Goal: Check status: Check status

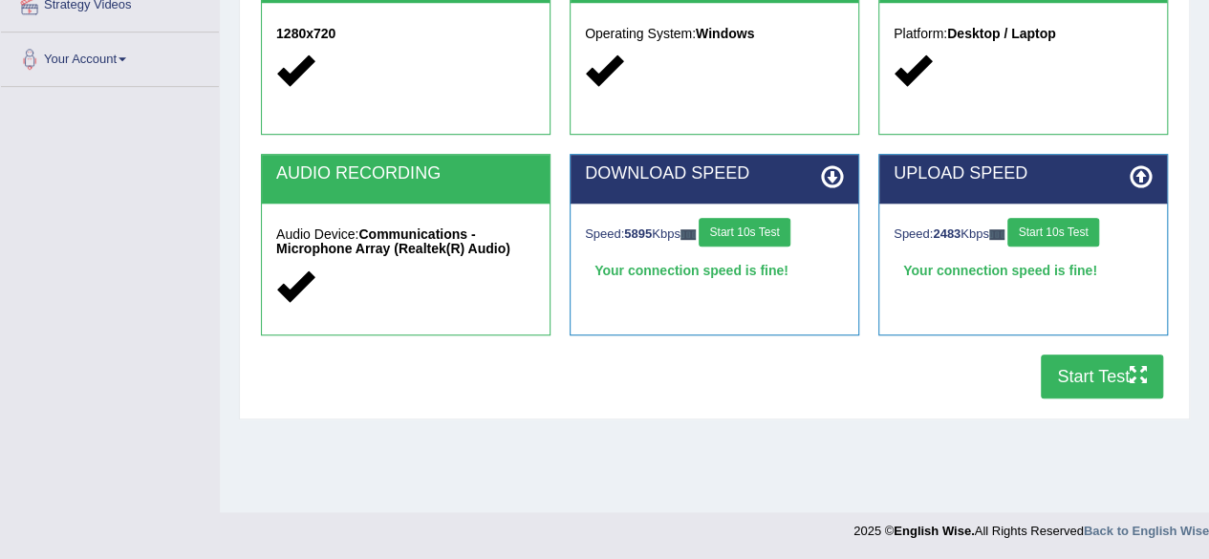
scroll to position [444, 0]
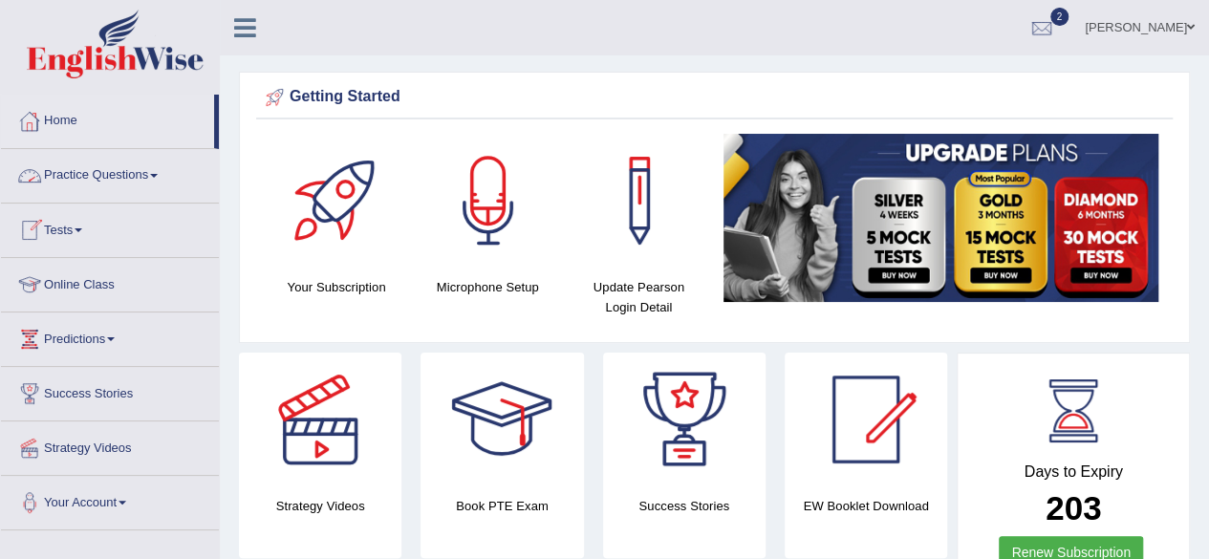
click at [65, 122] on link "Home" at bounding box center [107, 119] width 213 height 48
click at [87, 133] on link "Home" at bounding box center [107, 119] width 213 height 48
click at [70, 135] on link "Home" at bounding box center [107, 119] width 213 height 48
click at [54, 118] on link "Home" at bounding box center [107, 119] width 213 height 48
click at [54, 121] on link "Home" at bounding box center [107, 119] width 213 height 48
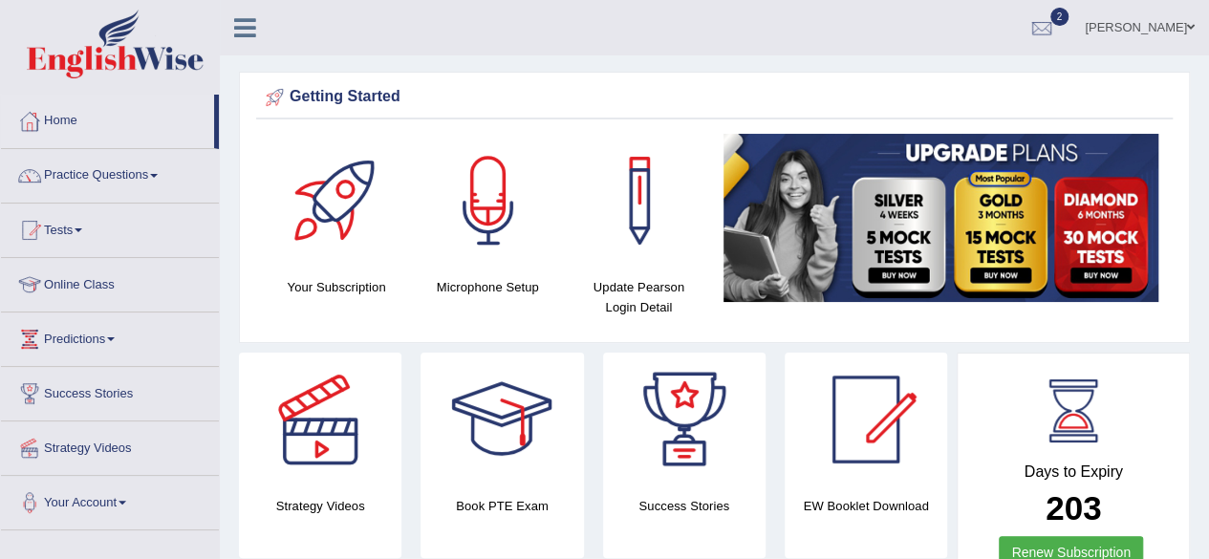
click at [54, 121] on link "Home" at bounding box center [107, 119] width 213 height 48
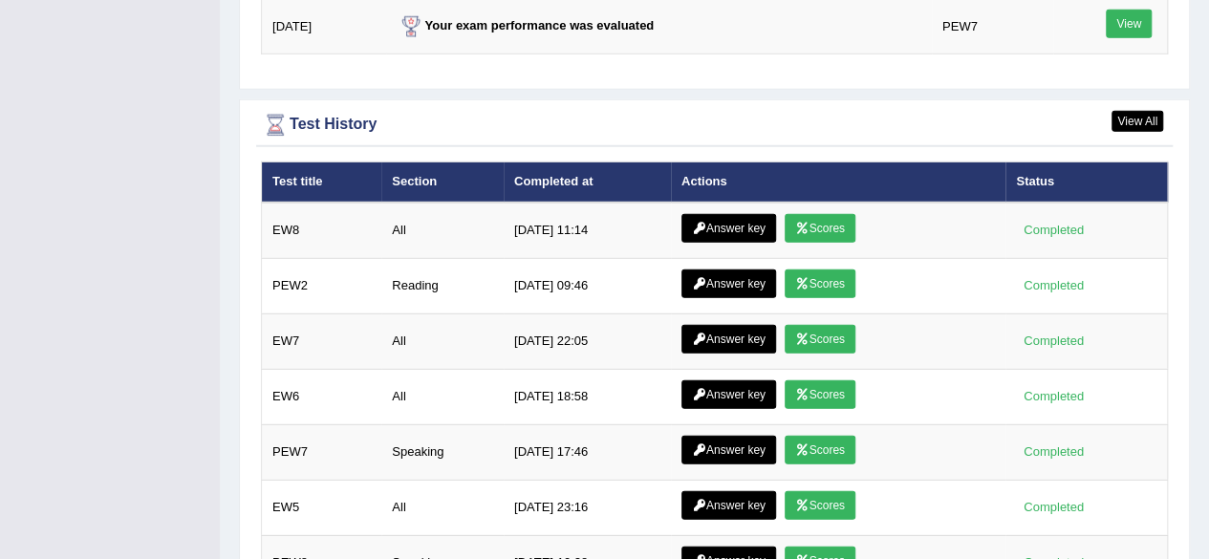
scroll to position [2638, 0]
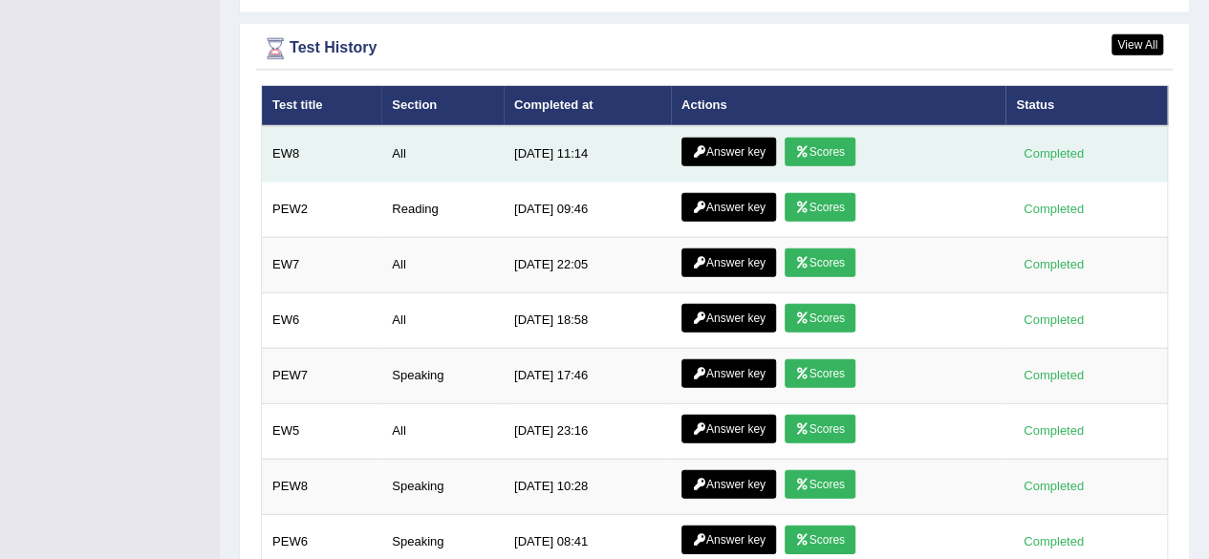
click at [838, 144] on link "Scores" at bounding box center [820, 152] width 71 height 29
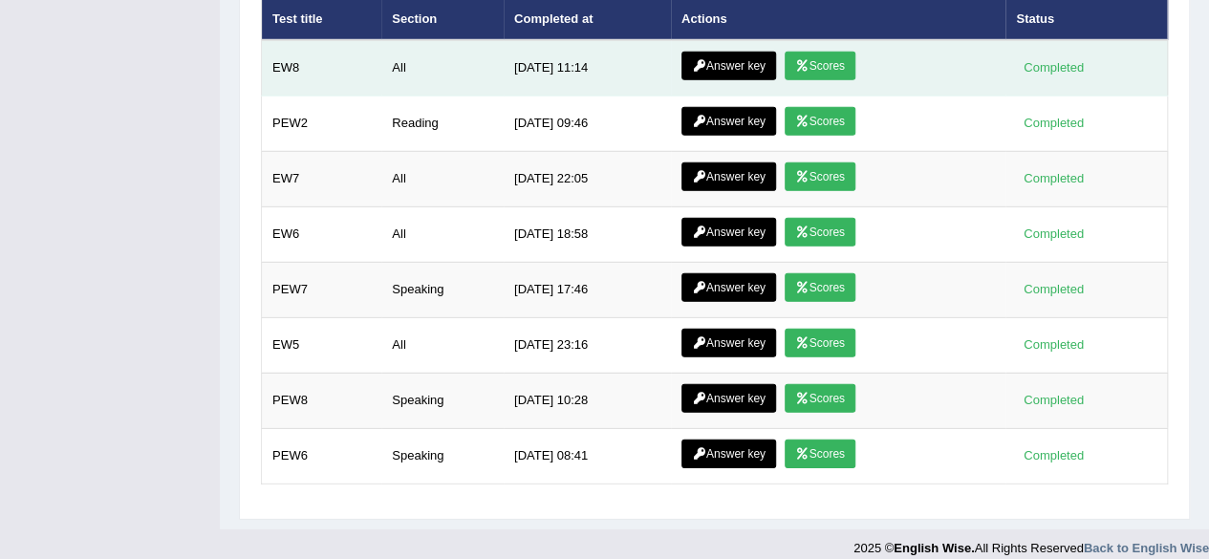
click at [744, 55] on link "Answer key" at bounding box center [729, 66] width 95 height 29
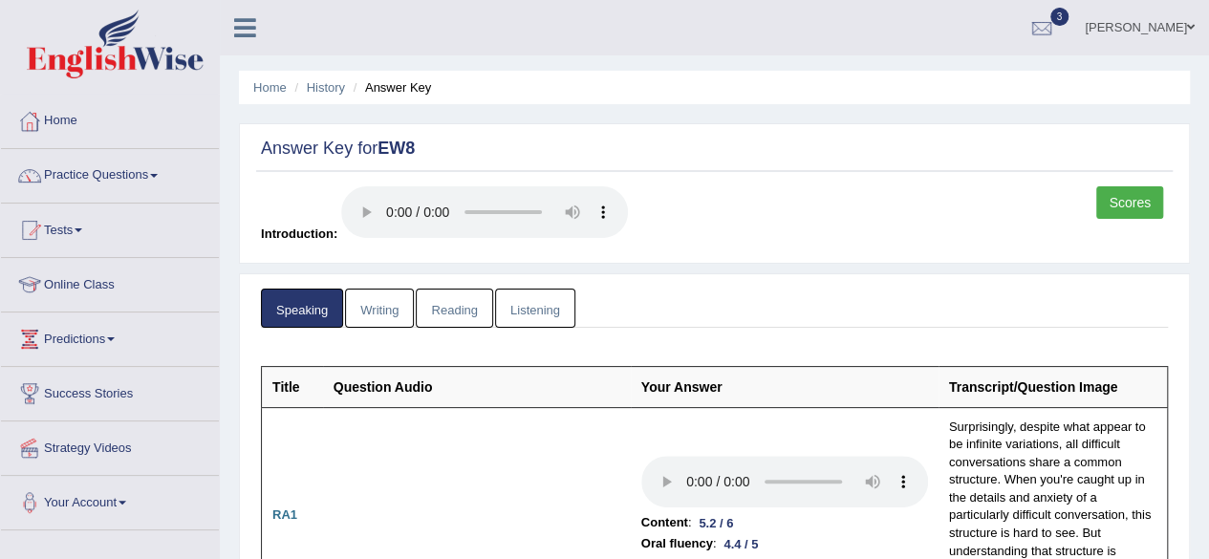
click at [374, 315] on link "Writing" at bounding box center [379, 308] width 69 height 39
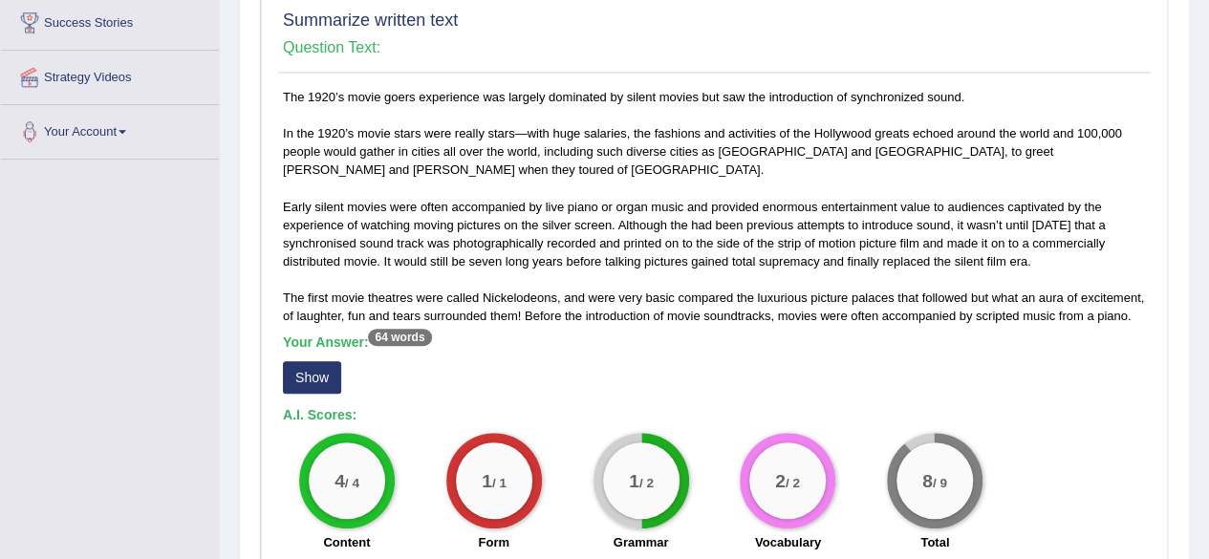
scroll to position [382, 0]
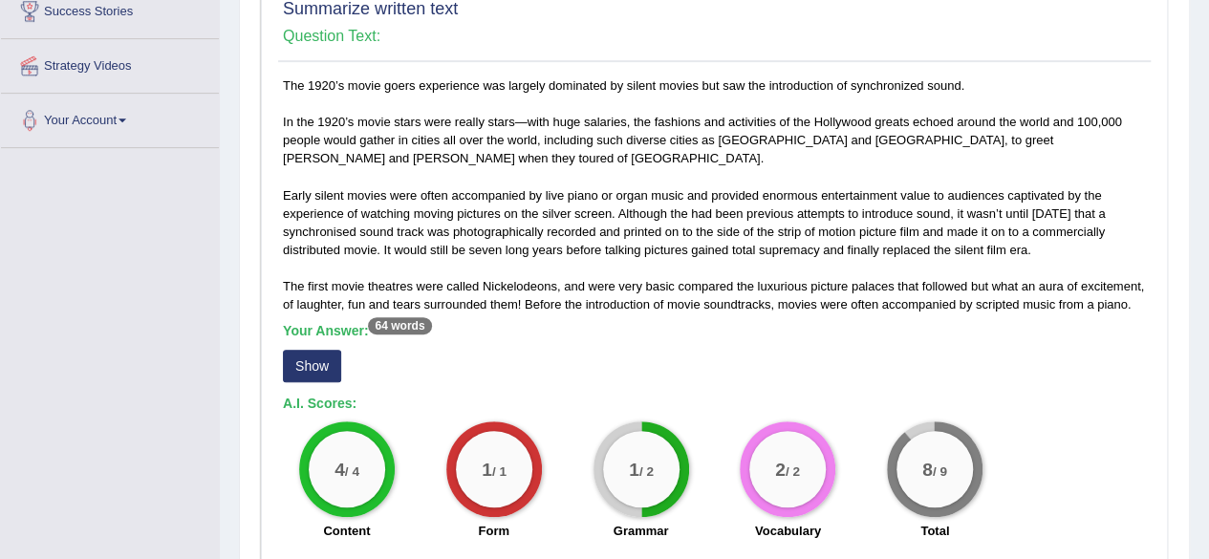
click at [327, 362] on button "Show" at bounding box center [312, 366] width 58 height 32
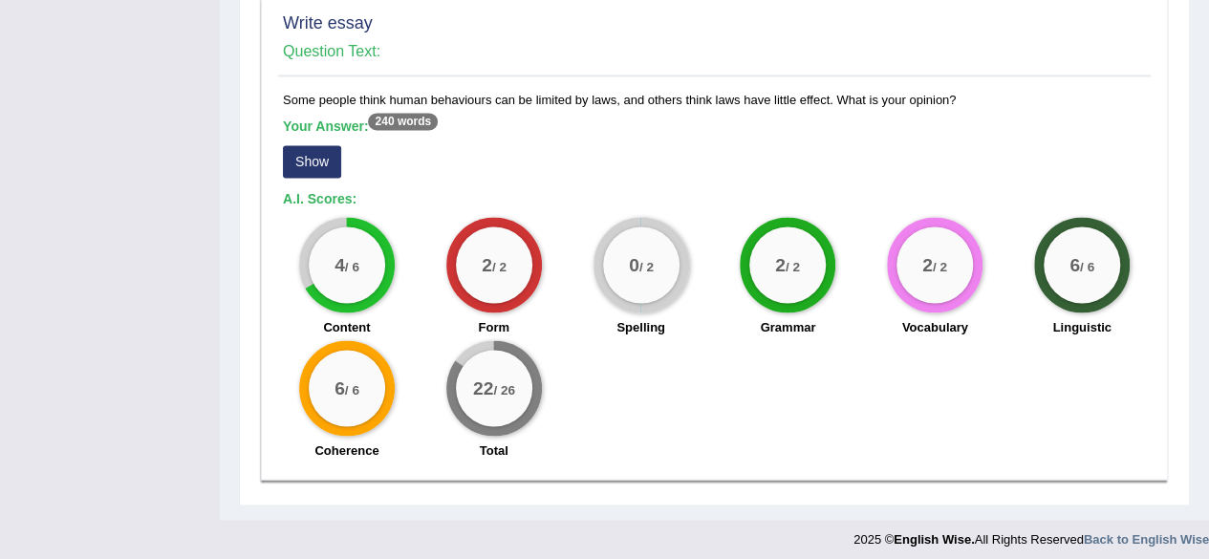
scroll to position [1563, 0]
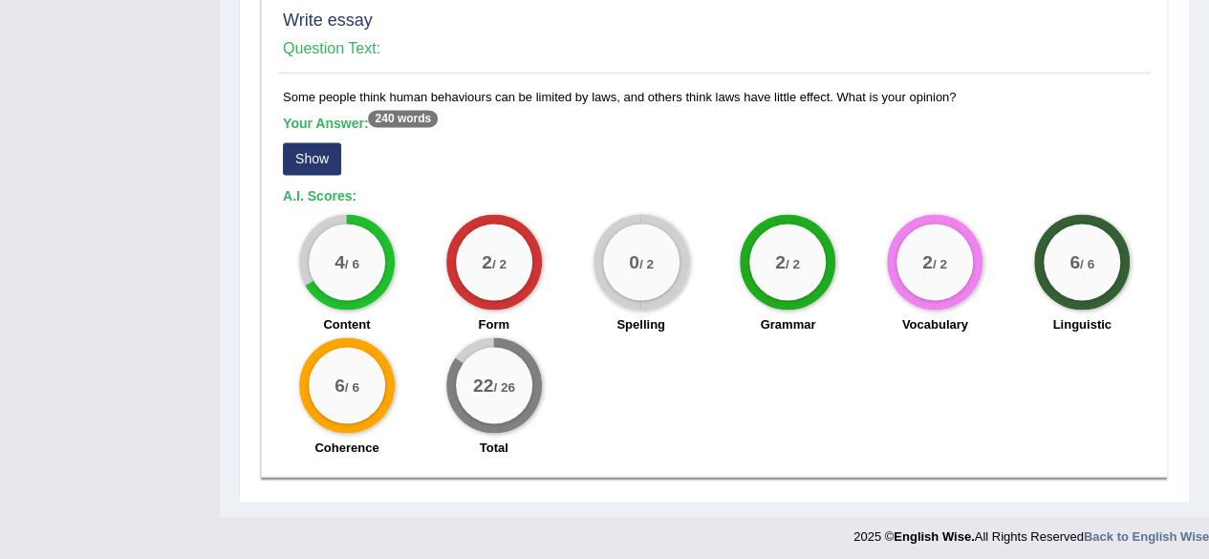
click at [303, 165] on button "Show" at bounding box center [312, 158] width 58 height 32
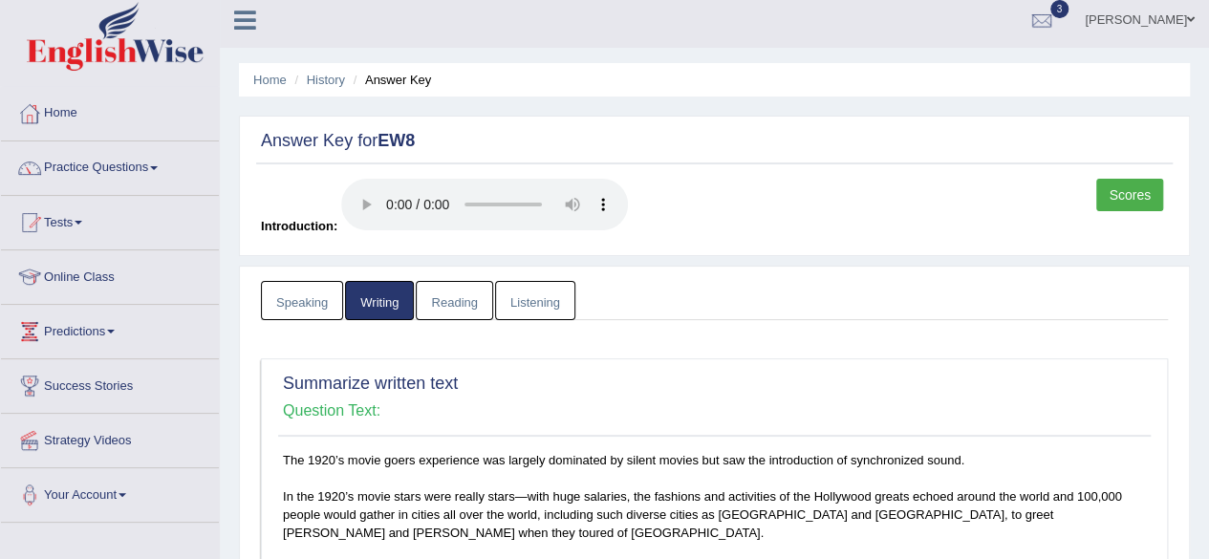
scroll to position [0, 0]
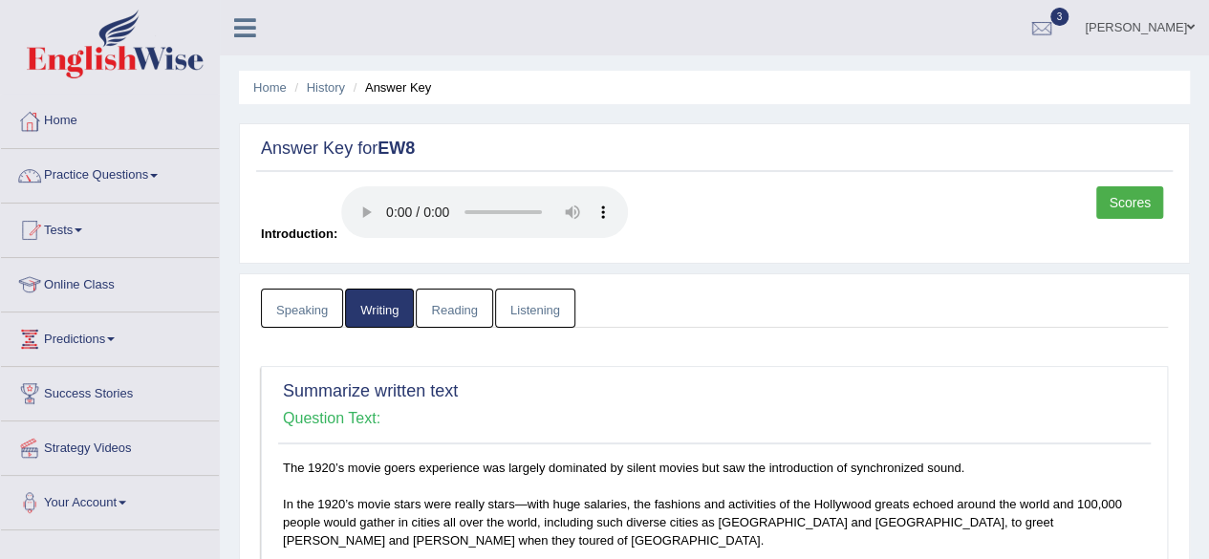
click at [444, 301] on link "Reading" at bounding box center [454, 308] width 76 height 39
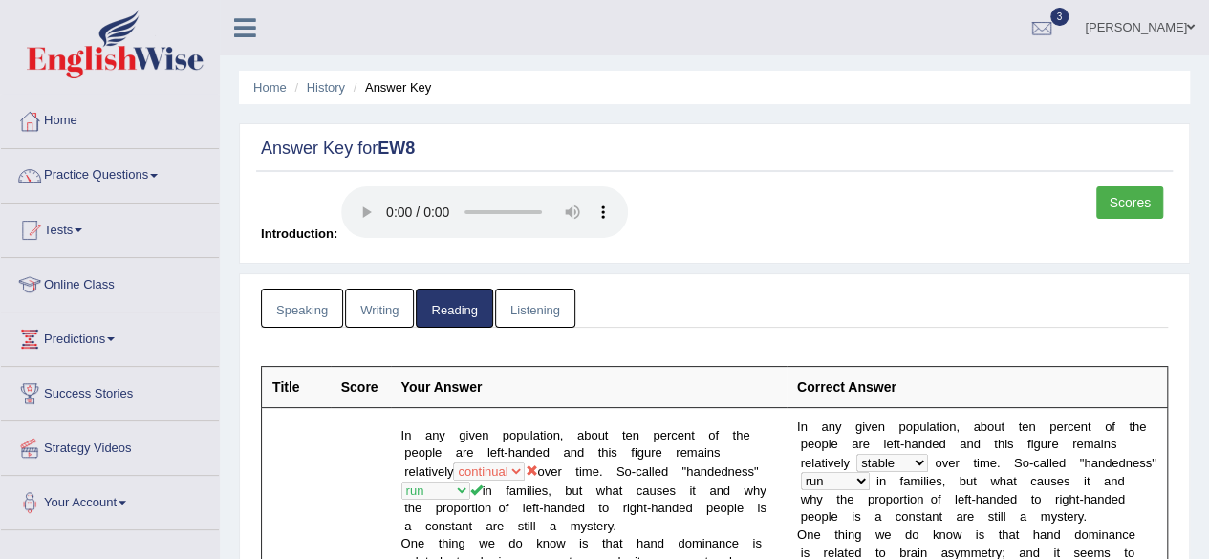
click at [531, 316] on link "Listening" at bounding box center [535, 308] width 80 height 39
